Goal: Find specific fact: Find specific fact

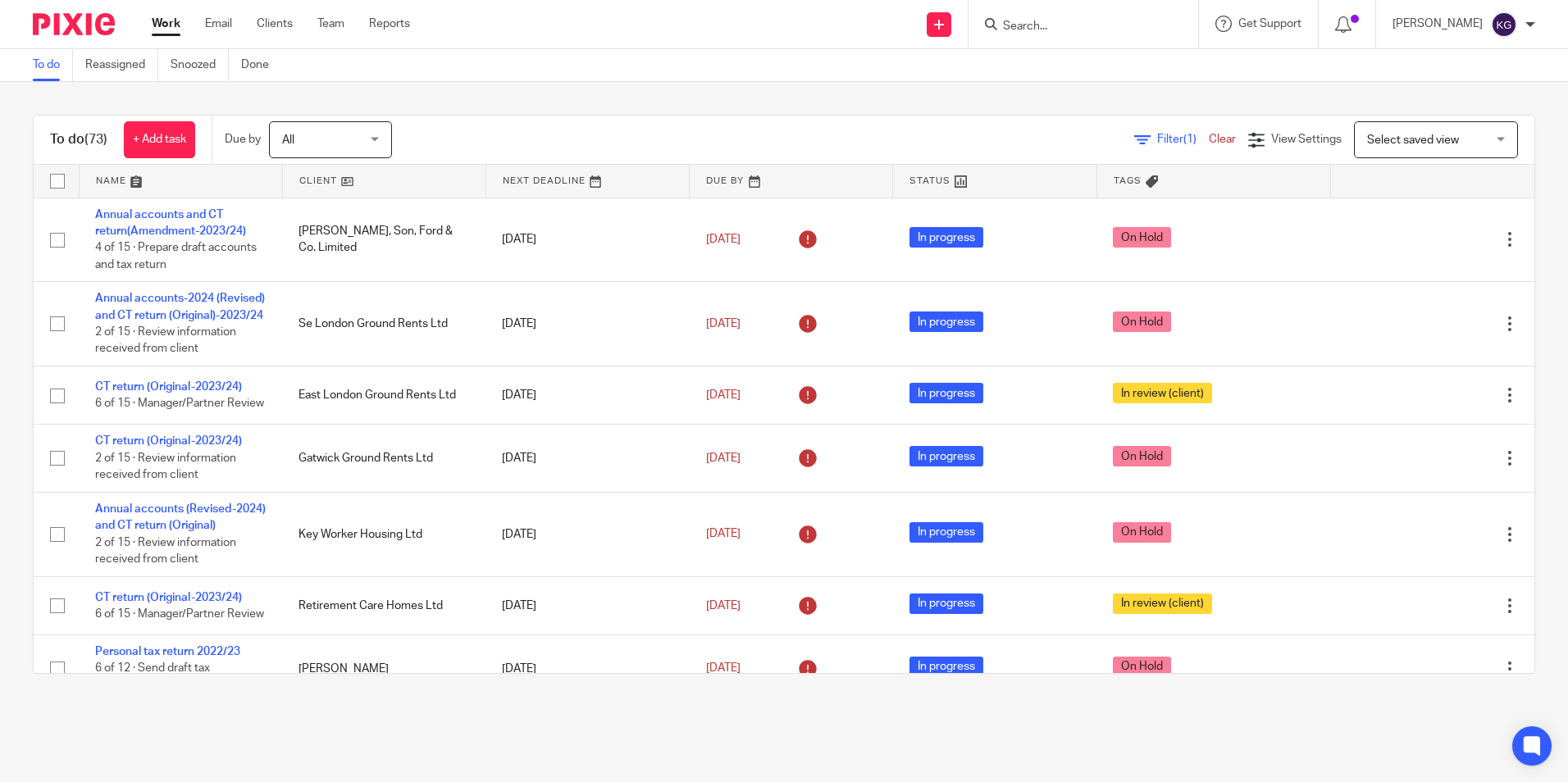
scroll to position [2680, 0]
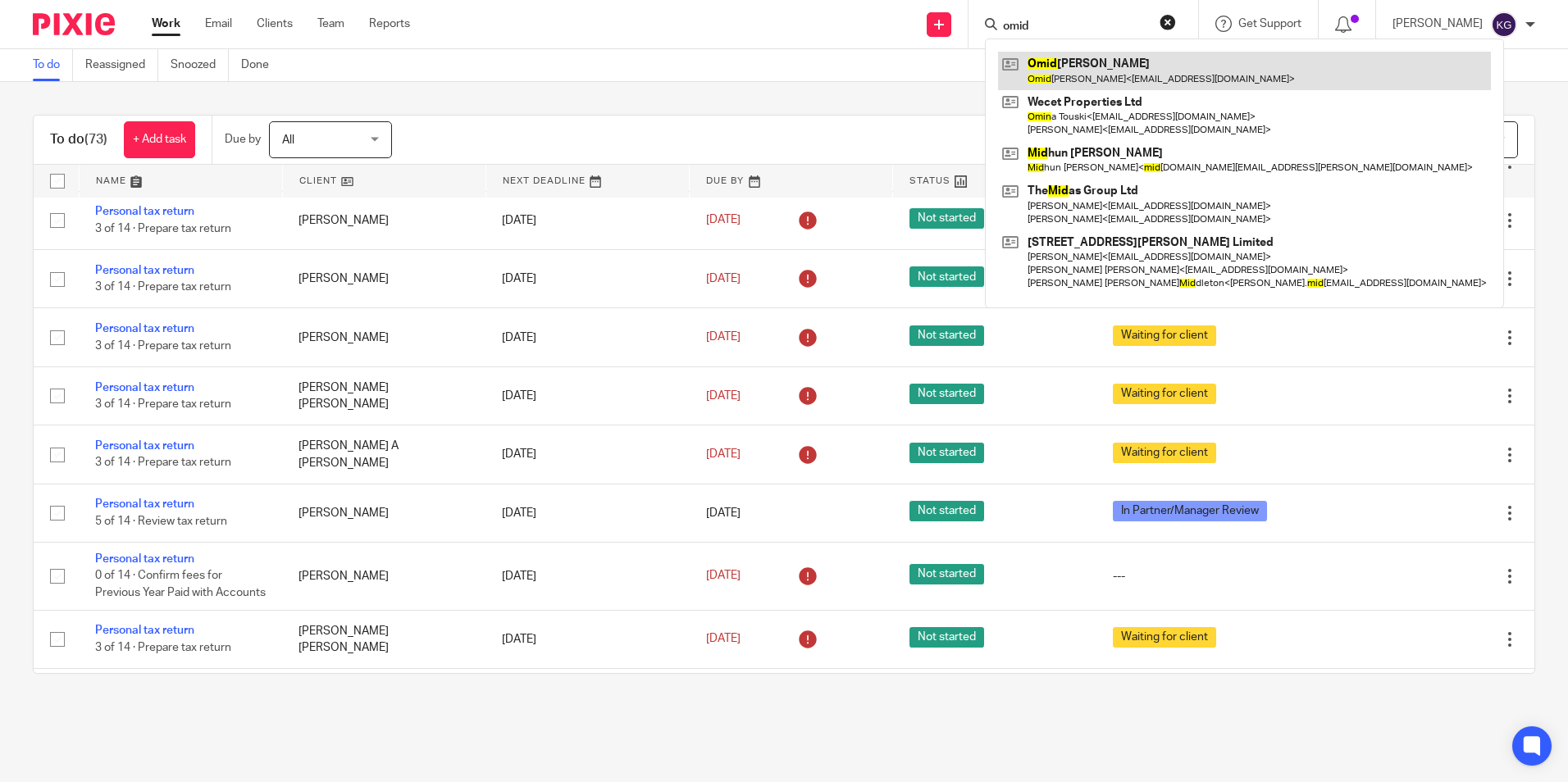
type input "omid"
click at [1090, 74] on link at bounding box center [1244, 71] width 493 height 38
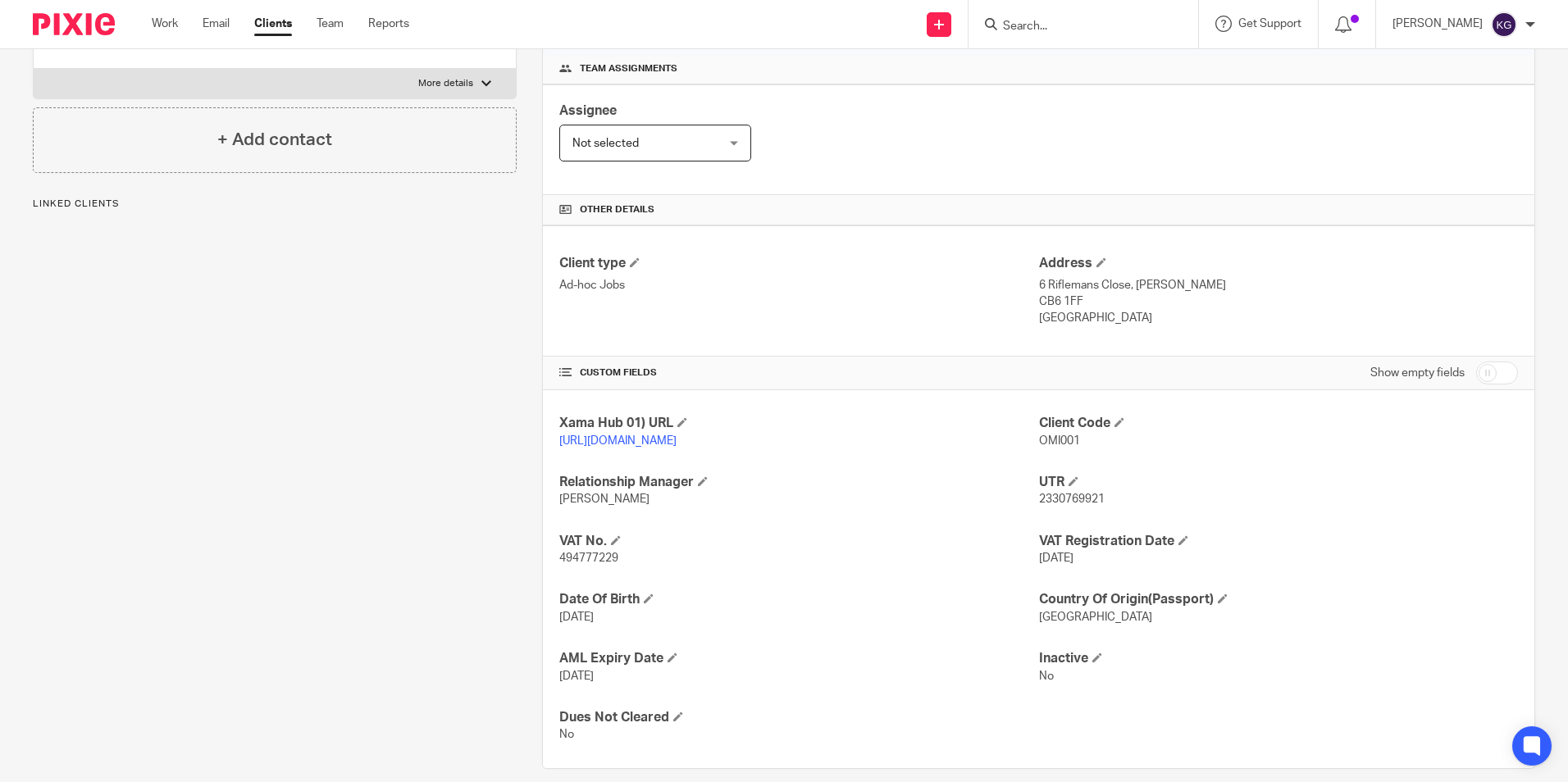
scroll to position [246, 0]
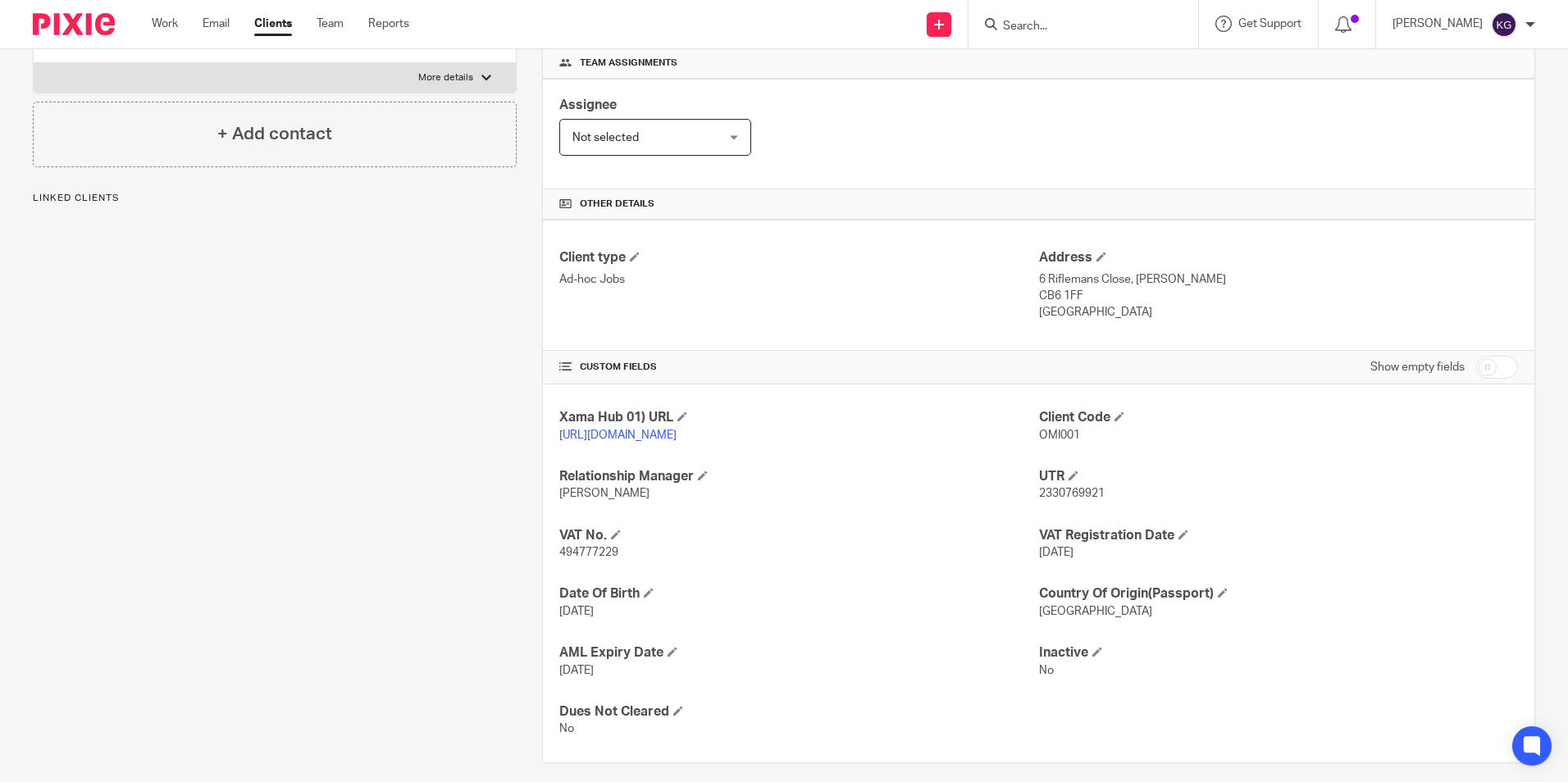
click at [611, 558] on span "494777229" at bounding box center [588, 552] width 59 height 11
copy span "494777229"
click at [1032, 35] on div at bounding box center [1083, 24] width 230 height 49
click at [1035, 26] on input "Search" at bounding box center [1075, 27] width 148 height 14
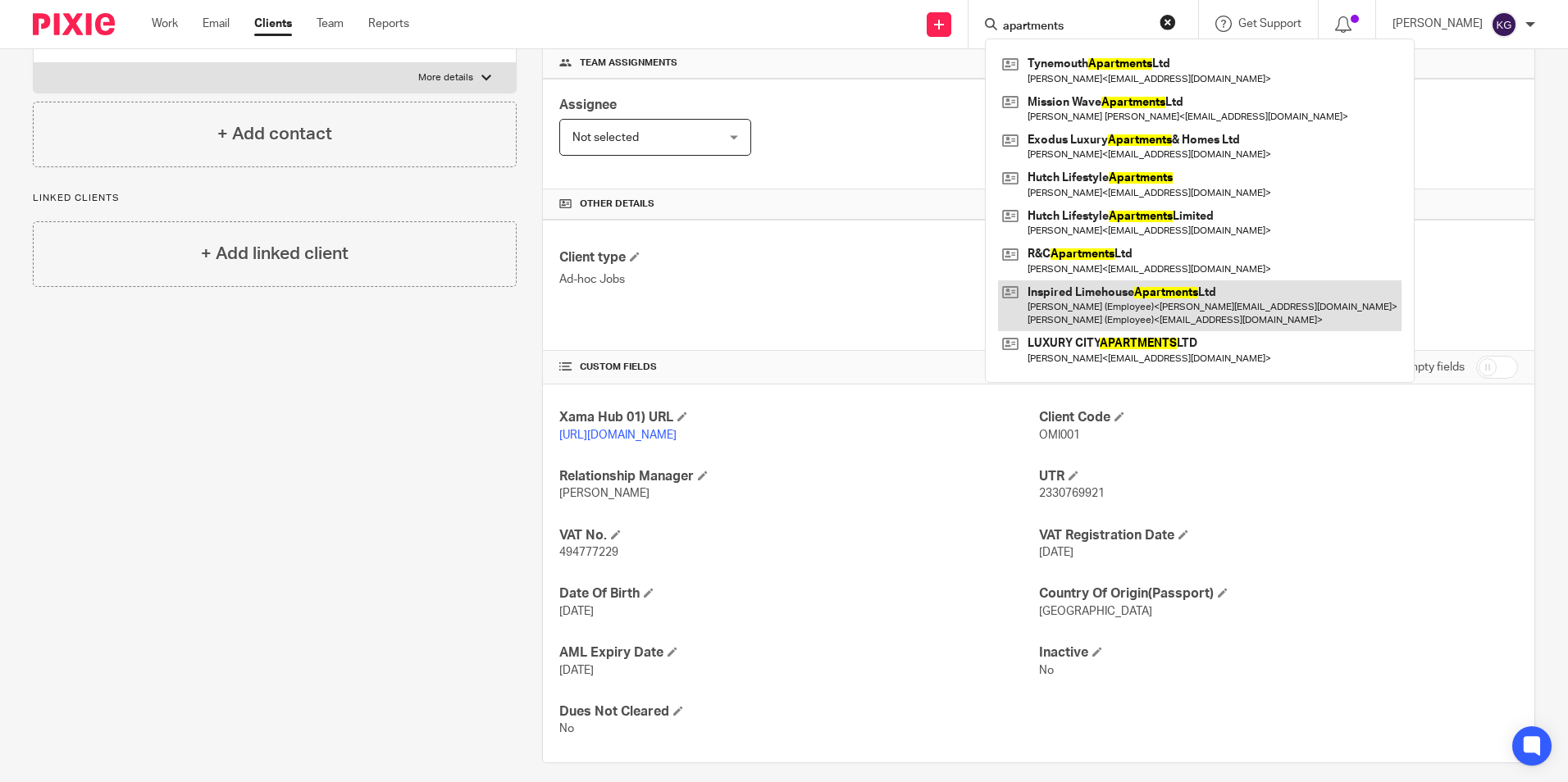
type input "apartments"
click at [1155, 304] on link at bounding box center [1199, 305] width 403 height 51
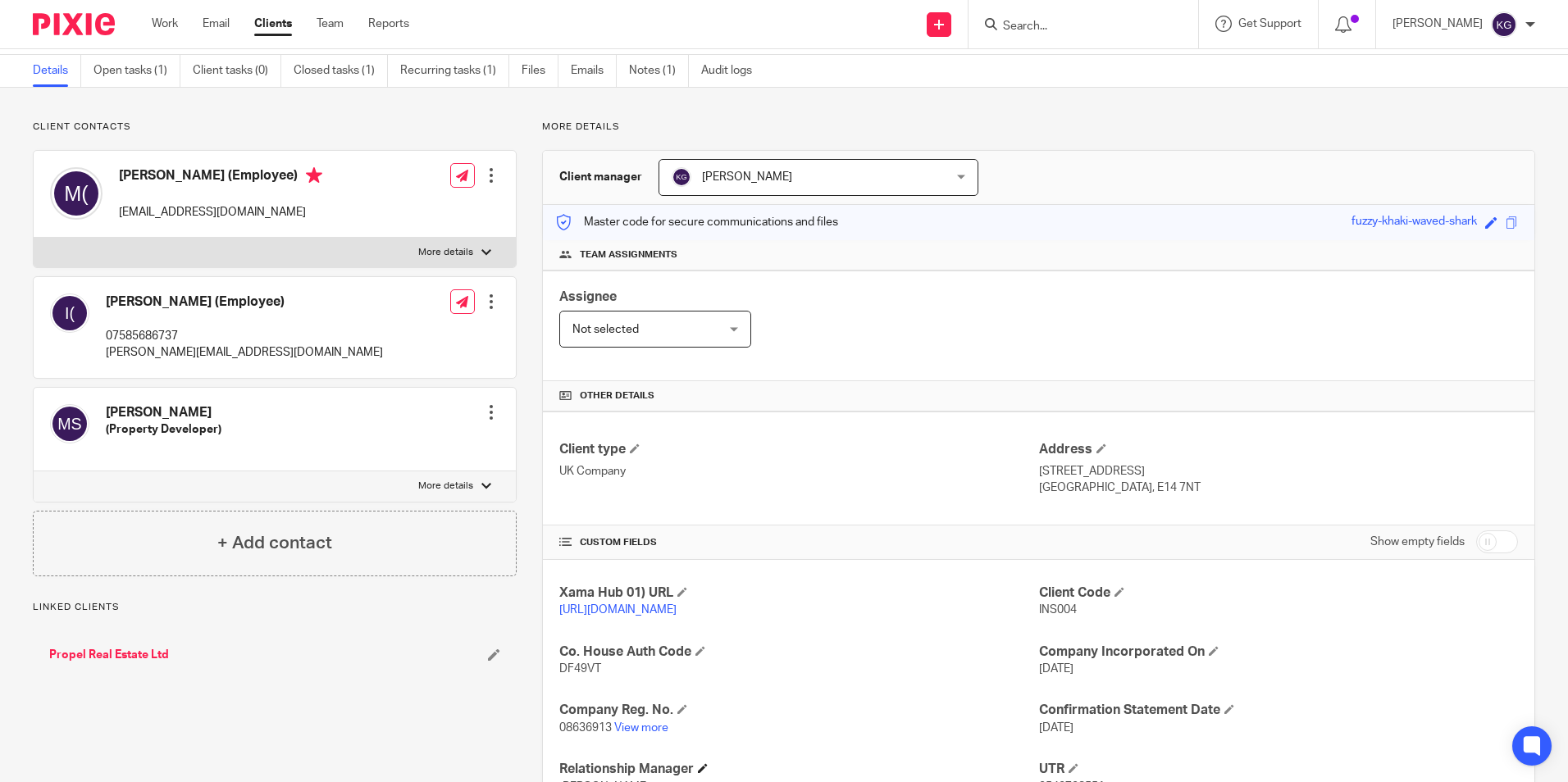
scroll to position [246, 0]
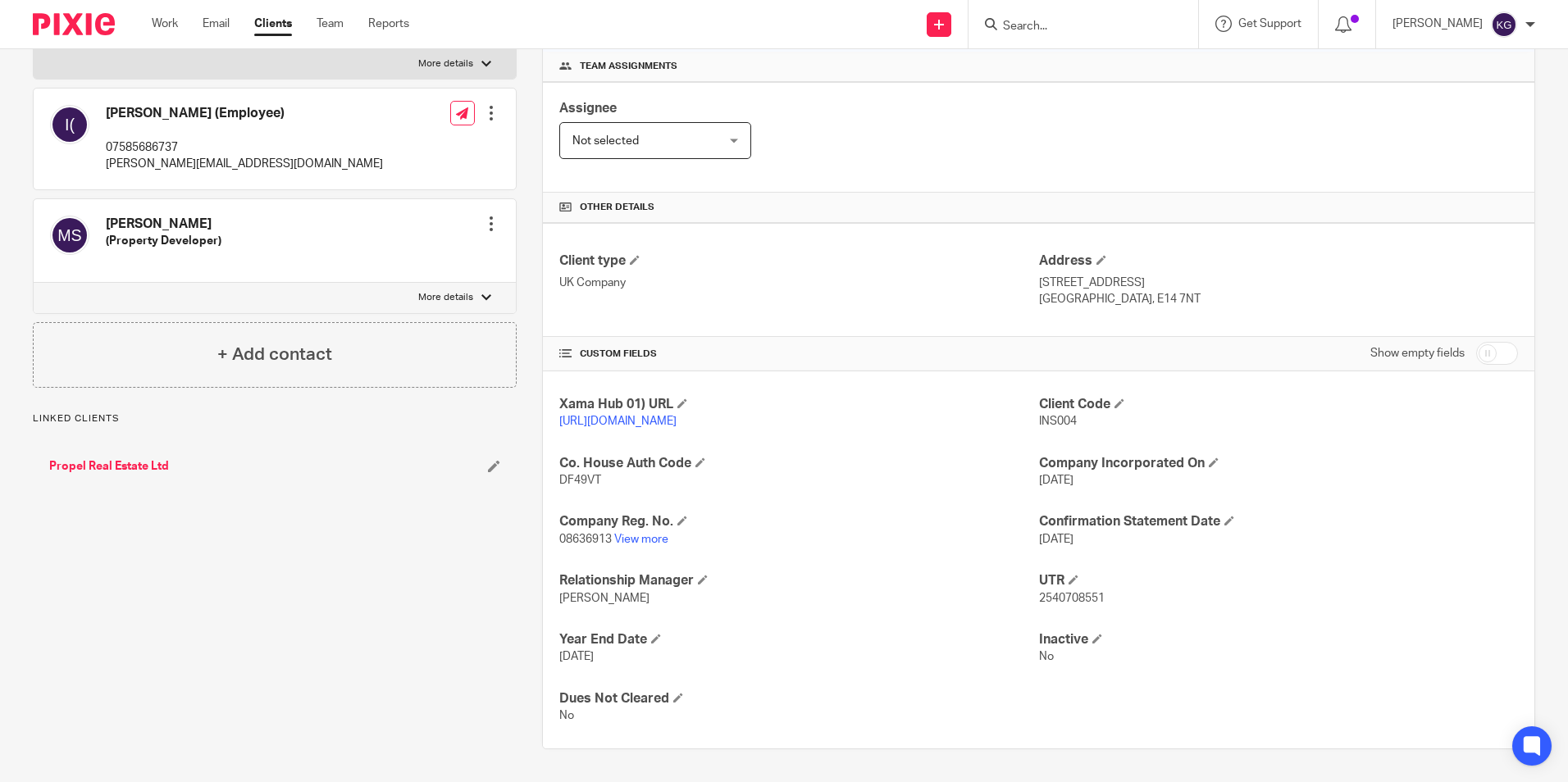
click at [667, 547] on p "08636913 View more" at bounding box center [798, 539] width 479 height 16
click at [663, 545] on link "View more" at bounding box center [641, 540] width 54 height 11
